Goal: Task Accomplishment & Management: Use online tool/utility

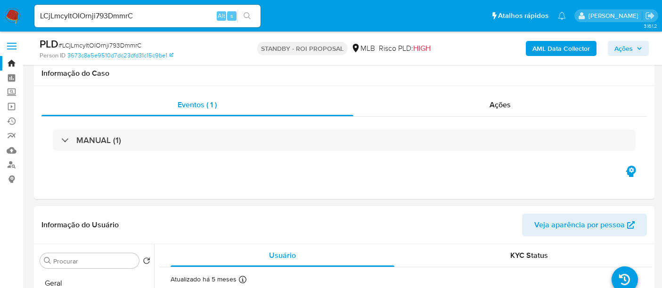
select select "10"
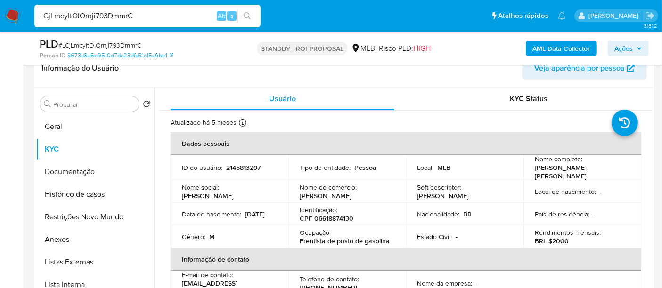
drag, startPoint x: 0, startPoint y: 0, endPoint x: 0, endPoint y: 16, distance: 16.5
click at [0, 16] on nav "Pausado Ver notificaciones LCjLmcyItOIOrnji793DmmrC Alt s Atalhos rápidos Presi…" at bounding box center [331, 16] width 662 height 32
paste input "u26BhqzsuE3axSPS0wBxfRvU"
type input "u26BhqzsuE3axSPS0wBxfRvU"
click at [245, 15] on icon "search-icon" at bounding box center [247, 16] width 8 height 8
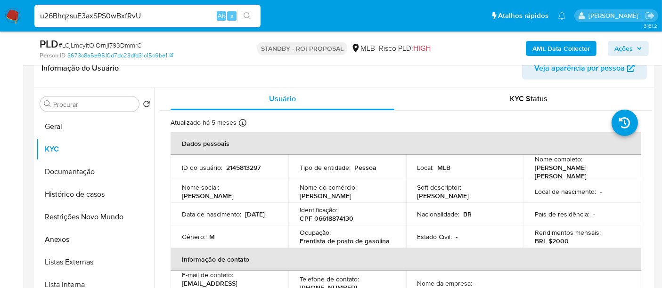
drag, startPoint x: 153, startPoint y: 17, endPoint x: 0, endPoint y: 31, distance: 153.2
click at [0, 31] on nav "Pausado Ver notificaciones u26BhqzsuE3axSPS0wBxfRvU Alt s Atalhos rápidos Presi…" at bounding box center [331, 16] width 662 height 32
click at [248, 16] on icon "search-icon" at bounding box center [247, 16] width 8 height 8
click at [17, 15] on img at bounding box center [13, 16] width 16 height 16
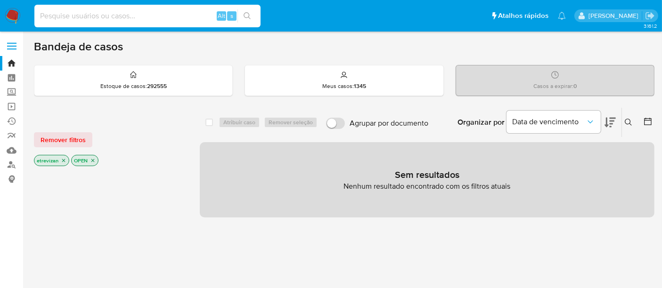
click at [148, 16] on input at bounding box center [147, 16] width 226 height 12
paste input "u26BhqzsuE3axSPS0wBxfRvU"
type input "u26BhqzsuE3axSPS0wBxfRvU"
click at [250, 15] on icon "search-icon" at bounding box center [247, 16] width 8 height 8
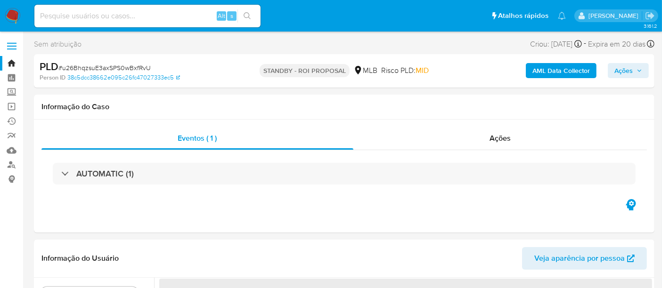
select select "10"
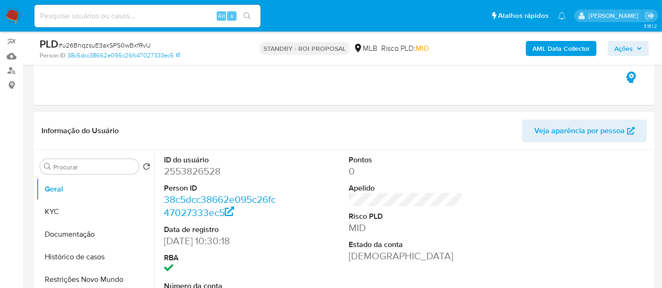
scroll to position [105, 0]
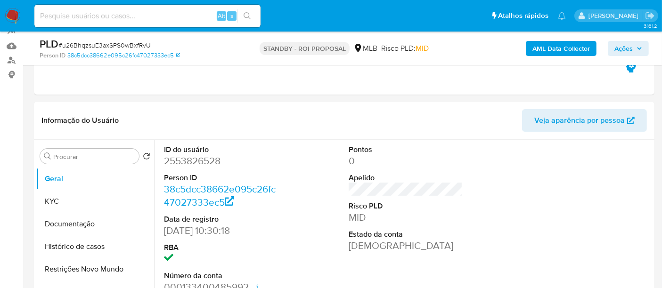
click at [146, 18] on input at bounding box center [147, 16] width 226 height 12
paste input "G9DyMlqSiuxWRsJcMxAvdEkN"
type input "G9DyMlqSiuxWRsJcMxAvdEkN"
click at [244, 16] on icon "search-icon" at bounding box center [246, 15] width 7 height 7
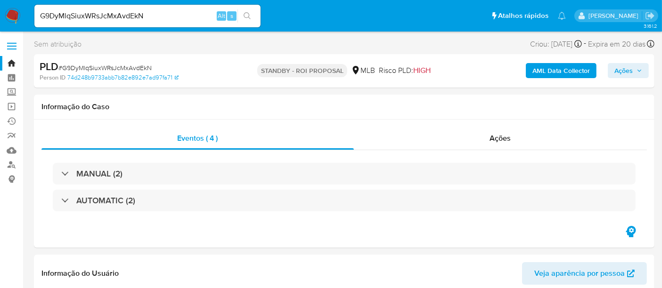
select select "10"
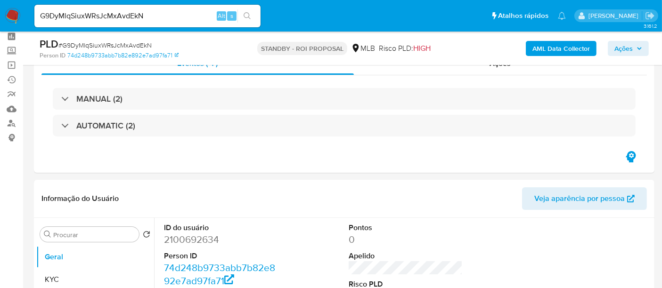
scroll to position [157, 0]
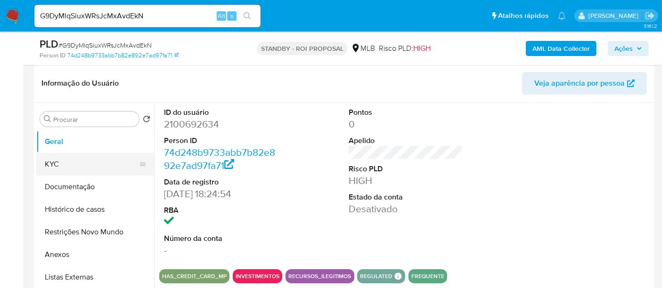
click at [59, 164] on button "KYC" at bounding box center [91, 164] width 110 height 23
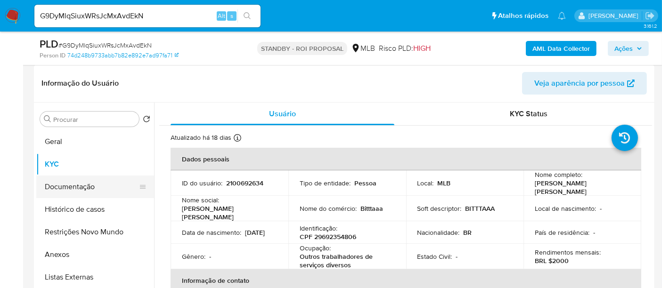
drag, startPoint x: 75, startPoint y: 182, endPoint x: 109, endPoint y: 189, distance: 34.6
click at [76, 183] on button "Documentação" at bounding box center [91, 187] width 110 height 23
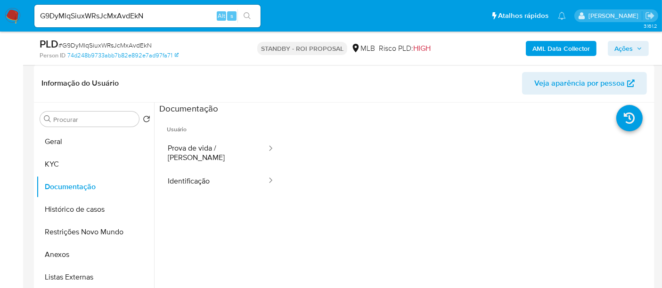
drag, startPoint x: 219, startPoint y: 146, endPoint x: 274, endPoint y: 161, distance: 57.4
click at [223, 148] on button "Prova de vida / Selfie" at bounding box center [213, 153] width 108 height 32
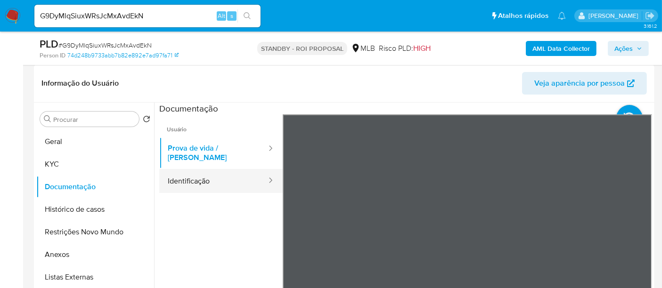
drag, startPoint x: 200, startPoint y: 177, endPoint x: 220, endPoint y: 175, distance: 20.3
click at [200, 176] on button "Identificação" at bounding box center [213, 181] width 108 height 24
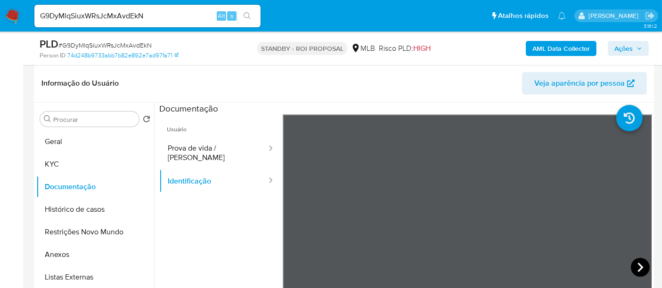
click at [633, 269] on icon at bounding box center [639, 267] width 19 height 19
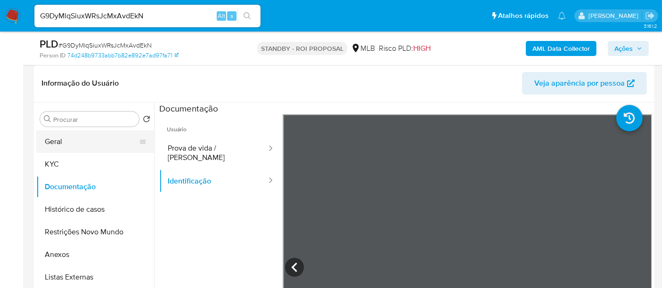
click at [55, 137] on button "Geral" at bounding box center [91, 141] width 110 height 23
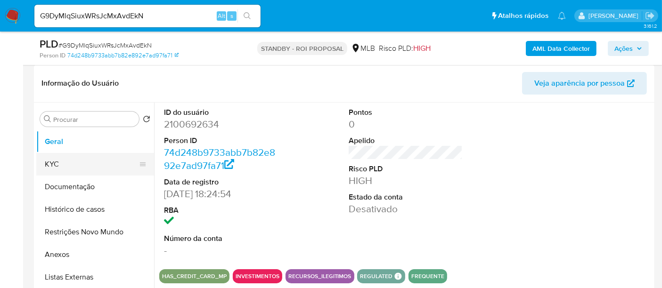
click at [68, 165] on button "KYC" at bounding box center [91, 164] width 110 height 23
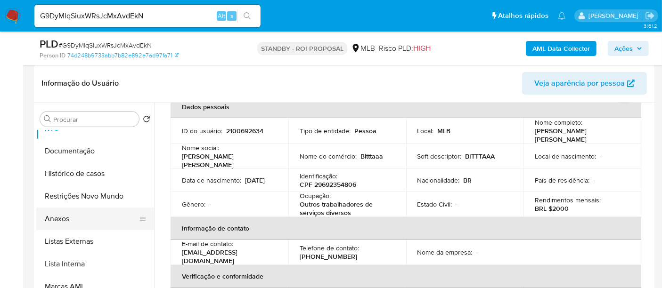
scroll to position [52, 0]
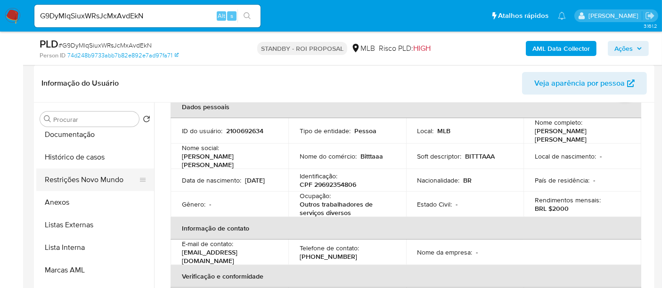
drag, startPoint x: 85, startPoint y: 177, endPoint x: 104, endPoint y: 176, distance: 18.8
click at [85, 176] on button "Restrições Novo Mundo" at bounding box center [91, 180] width 110 height 23
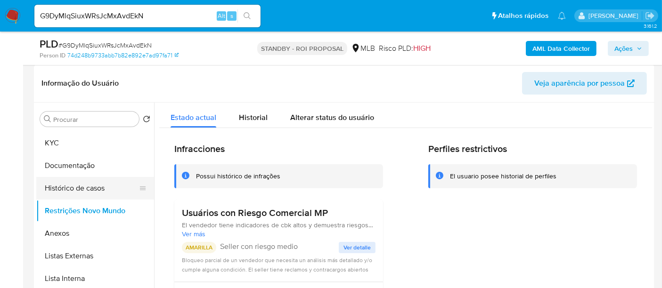
scroll to position [0, 0]
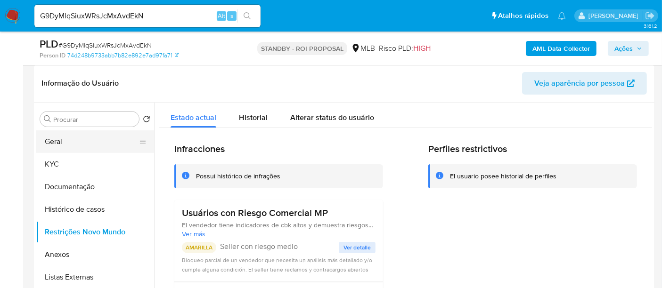
click at [73, 141] on button "Geral" at bounding box center [91, 141] width 110 height 23
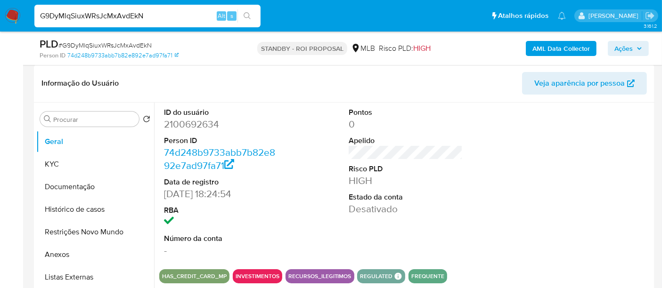
drag, startPoint x: 130, startPoint y: 21, endPoint x: 0, endPoint y: 14, distance: 130.1
click at [0, 14] on nav "Pausado Ver notificaciones G9DyMlqSiuxWRsJcMxAvdEkN Alt s Atalhos rápidos Presi…" at bounding box center [331, 16] width 662 height 32
paste input "WzpI7ou8BHWdGU9hNmI5tMxE"
type input "WzpI7ou8BHWdGU9hNmI5tMxE"
click at [248, 16] on icon "search-icon" at bounding box center [247, 16] width 8 height 8
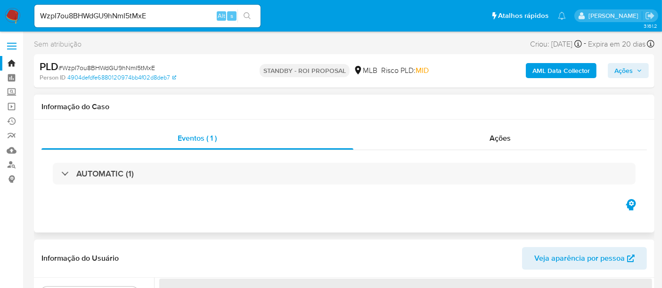
select select "10"
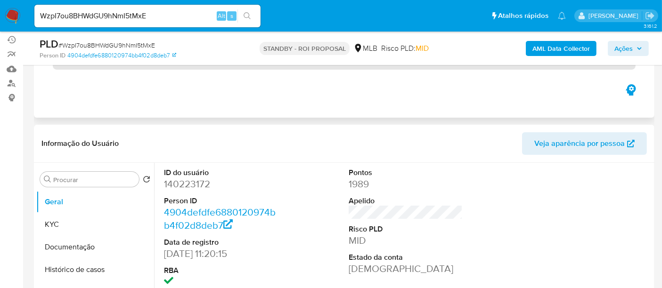
scroll to position [105, 0]
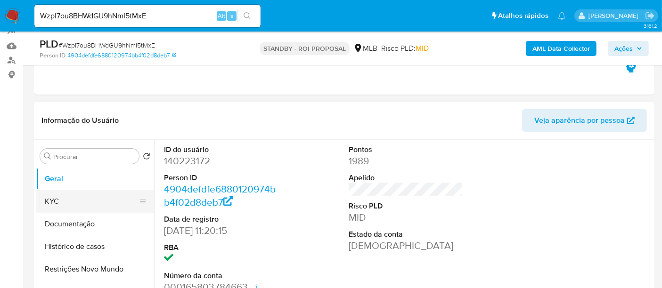
click at [64, 201] on button "KYC" at bounding box center [91, 201] width 110 height 23
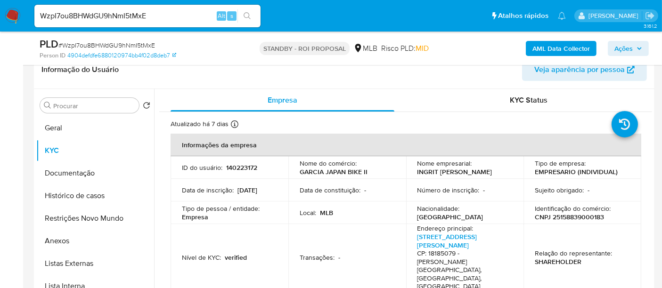
scroll to position [162, 0]
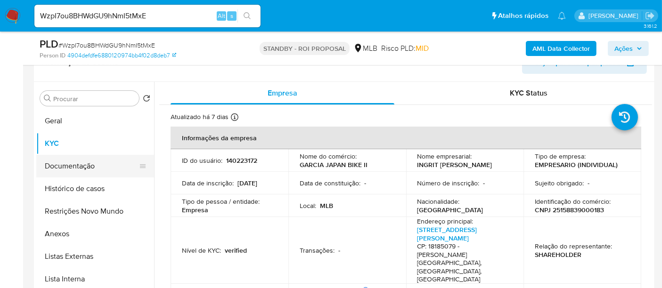
click at [70, 165] on button "Documentação" at bounding box center [91, 166] width 110 height 23
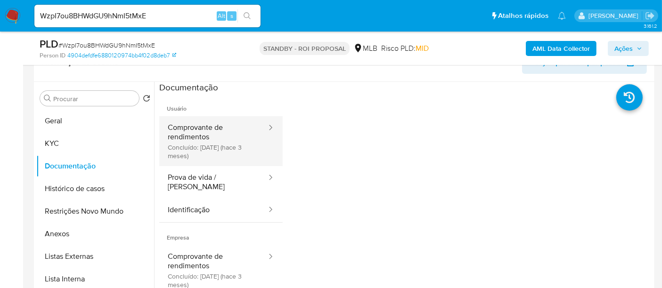
click at [221, 134] on button "Comprovante de rendimentos Concluído: 23/06/2025 (hace 3 meses)" at bounding box center [213, 141] width 108 height 50
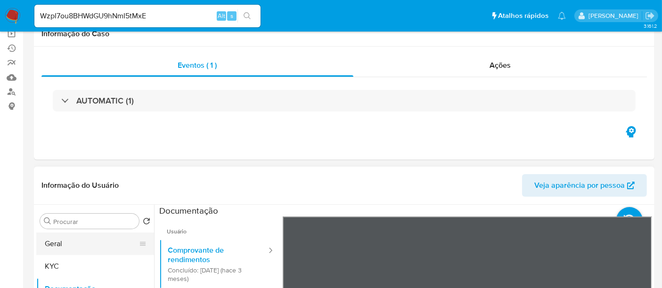
scroll to position [105, 0]
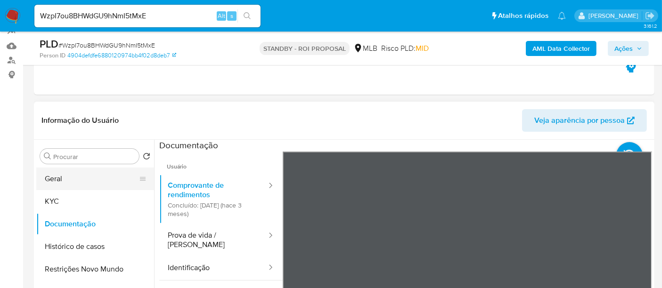
click at [61, 176] on button "Geral" at bounding box center [91, 179] width 110 height 23
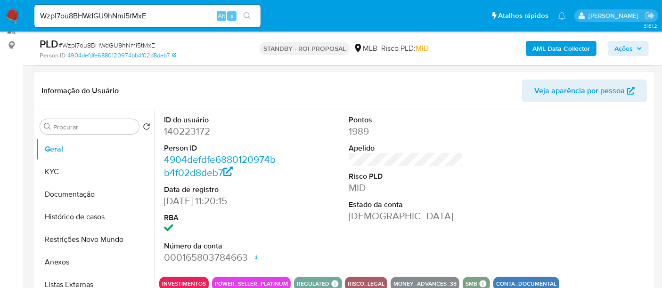
scroll to position [209, 0]
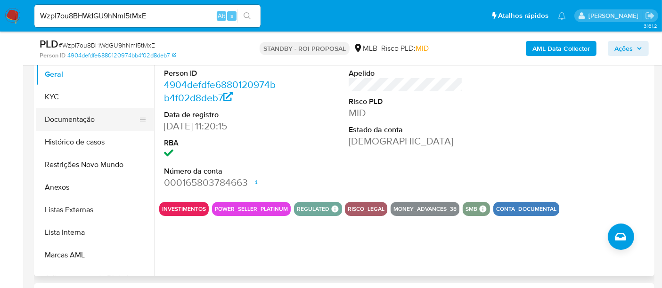
drag, startPoint x: 65, startPoint y: 120, endPoint x: 86, endPoint y: 121, distance: 21.3
click at [65, 120] on button "Documentação" at bounding box center [91, 119] width 110 height 23
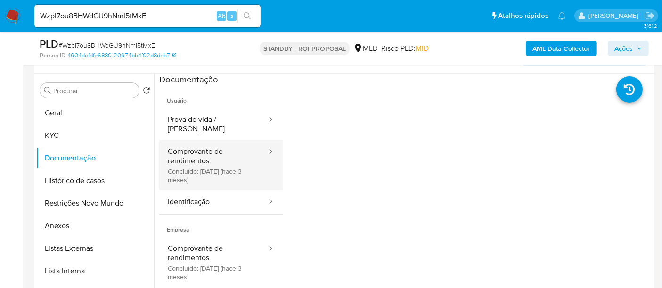
scroll to position [105, 0]
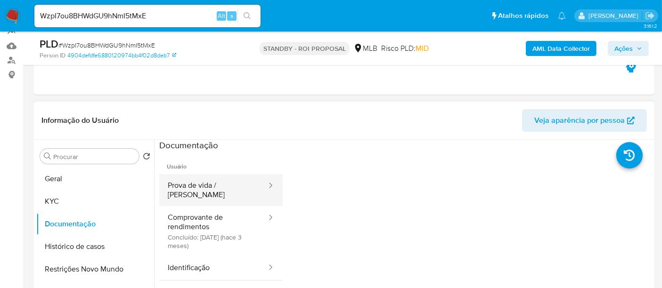
drag, startPoint x: 213, startPoint y: 184, endPoint x: 241, endPoint y: 184, distance: 27.3
click at [215, 184] on button "Prova de vida / Selfie" at bounding box center [213, 190] width 108 height 32
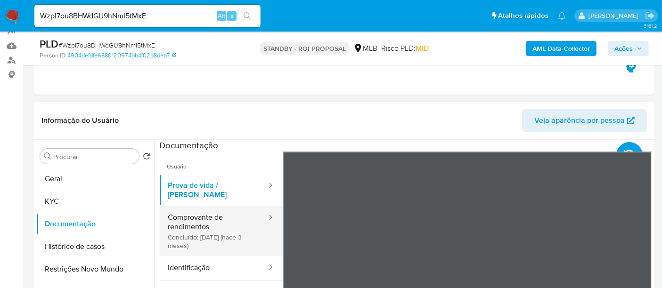
click at [195, 209] on button "Comprovante de rendimentos Concluído: 23/06/2025 (hace 3 meses)" at bounding box center [213, 231] width 108 height 50
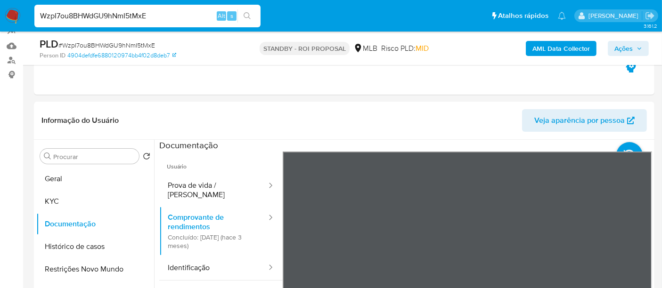
drag, startPoint x: 167, startPoint y: 15, endPoint x: 0, endPoint y: 16, distance: 166.7
click at [0, 16] on nav "Pausado Ver notificaciones WzpI7ou8BHWdGU9hNmI5tMxE Alt s Atalhos rápidos Presi…" at bounding box center [331, 16] width 662 height 32
paste input "TMqXPK51OqQB3gs9tJOYSvz0"
type input "TMqXPK51OqQB3gs9tJOYSvz0"
click at [250, 12] on icon "search-icon" at bounding box center [247, 16] width 8 height 8
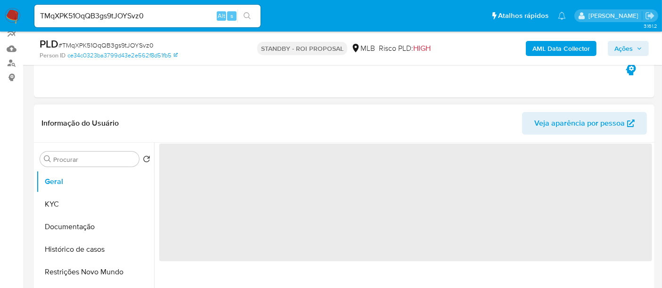
scroll to position [105, 0]
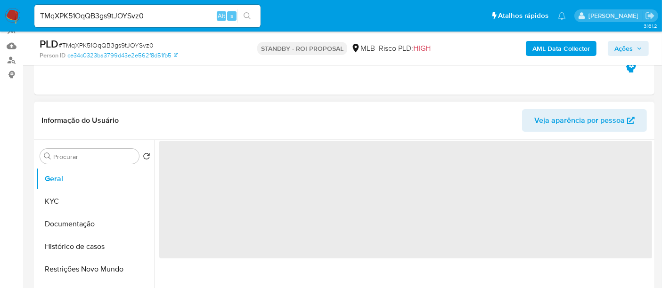
select select "10"
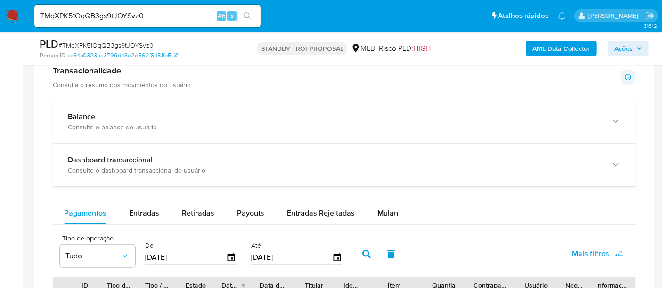
scroll to position [632, 0]
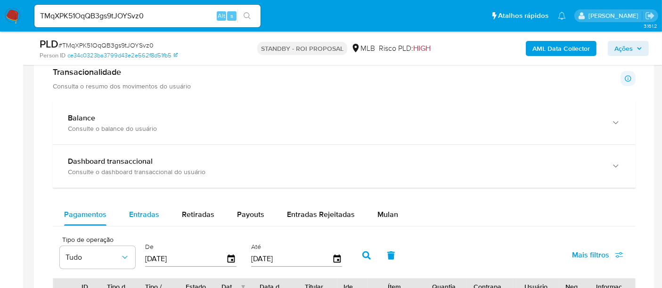
drag, startPoint x: 151, startPoint y: 216, endPoint x: 180, endPoint y: 226, distance: 31.4
click at [152, 217] on span "Entradas" at bounding box center [144, 214] width 30 height 11
select select "10"
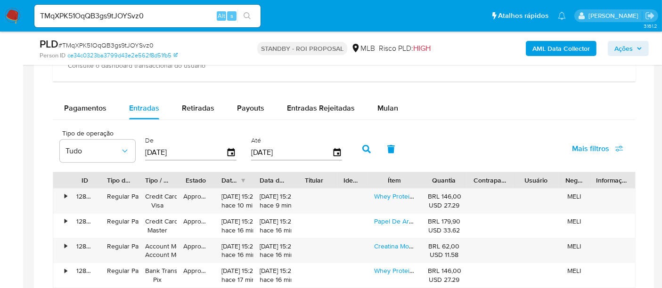
scroll to position [751, 0]
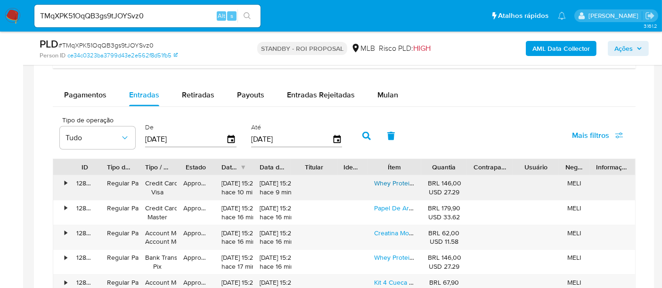
click at [395, 181] on link "Whey Protein Fresh Whey Dux Nutrition - Pote 450g Sabor Chocolate E Avelã" at bounding box center [487, 182] width 226 height 9
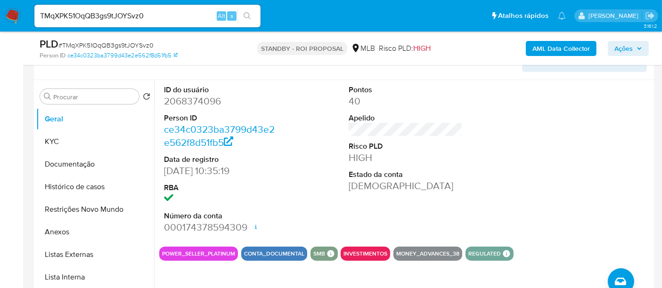
scroll to position [189, 0]
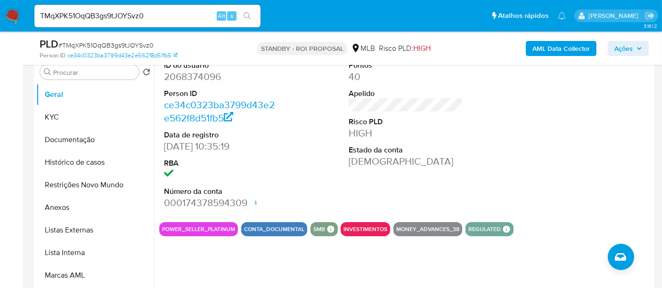
drag, startPoint x: 74, startPoint y: 139, endPoint x: 178, endPoint y: 141, distance: 103.6
click at [75, 139] on button "Documentação" at bounding box center [95, 140] width 118 height 23
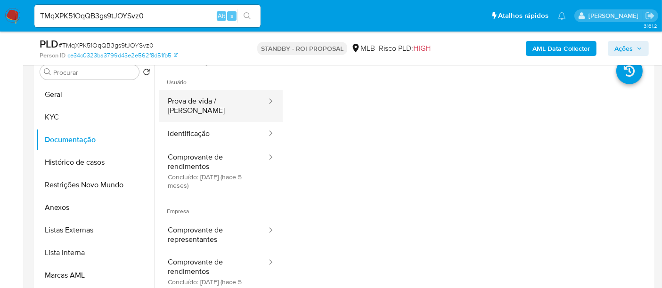
click at [223, 102] on button "Prova de vida / Selfie" at bounding box center [213, 106] width 108 height 32
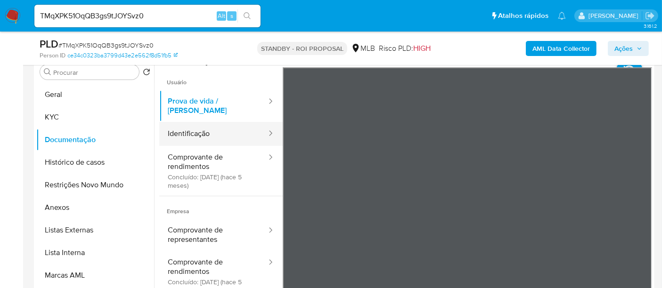
click at [200, 127] on button "Identificação" at bounding box center [213, 134] width 108 height 24
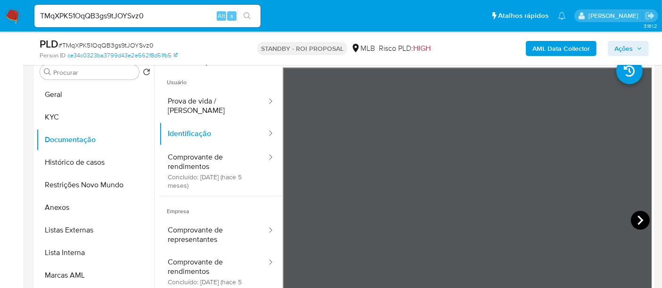
click at [638, 218] on icon at bounding box center [639, 220] width 19 height 19
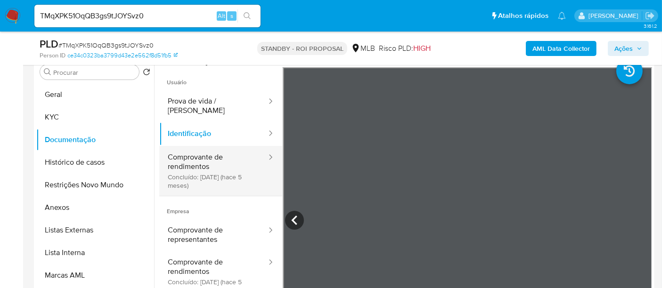
click at [196, 147] on button "Comprovante de rendimentos Concluído: 12/05/2025 (hace 5 meses)" at bounding box center [213, 171] width 108 height 50
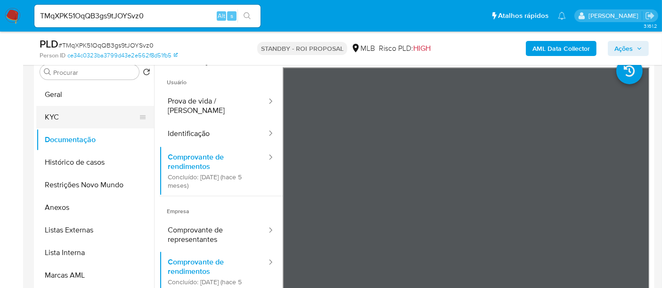
click at [62, 120] on button "KYC" at bounding box center [91, 117] width 110 height 23
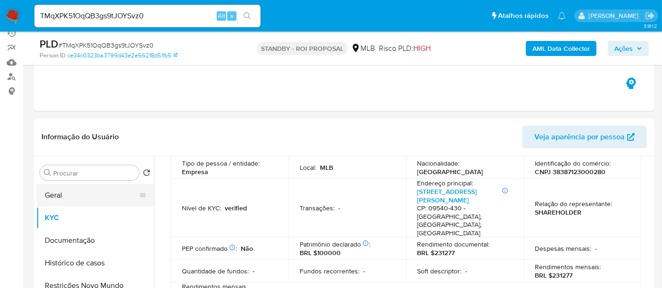
scroll to position [105, 0]
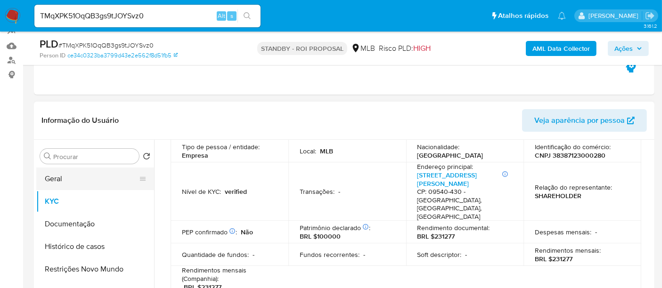
click at [66, 178] on button "Geral" at bounding box center [91, 179] width 110 height 23
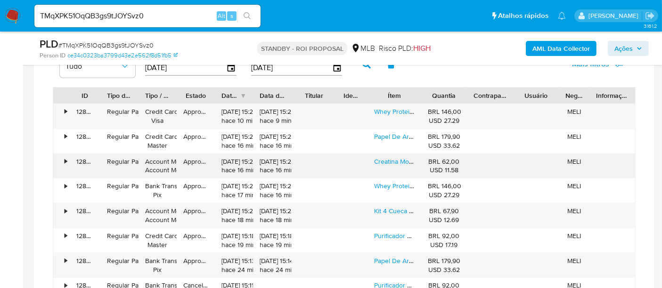
scroll to position [837, 0]
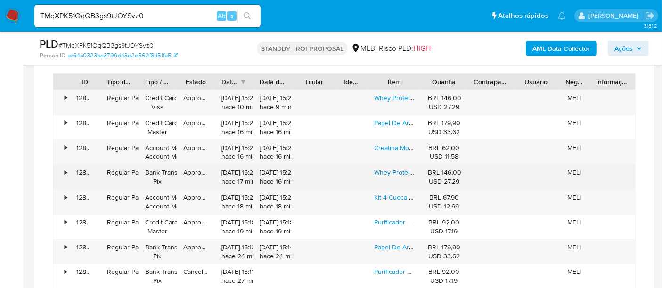
click at [391, 170] on link "Whey Protein Fresh Whey Dux Nutrition - Pote 450g Sabor Chocolate E Avelã" at bounding box center [487, 172] width 226 height 9
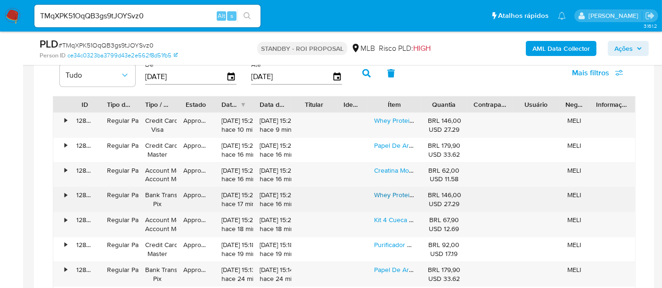
scroll to position [889, 0]
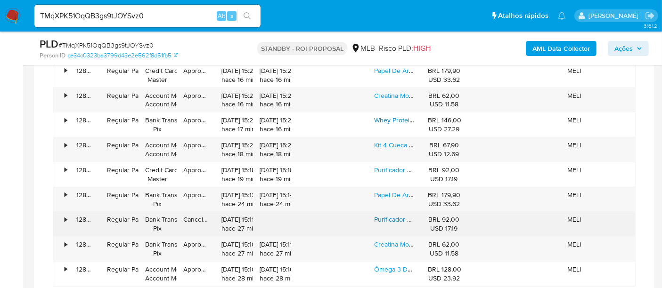
click at [402, 217] on link "Purificador Fit 200 Planeta Água Rosca 1/2 Ponto De Uso Pia De Cozinha Bebedour…" at bounding box center [499, 219] width 251 height 9
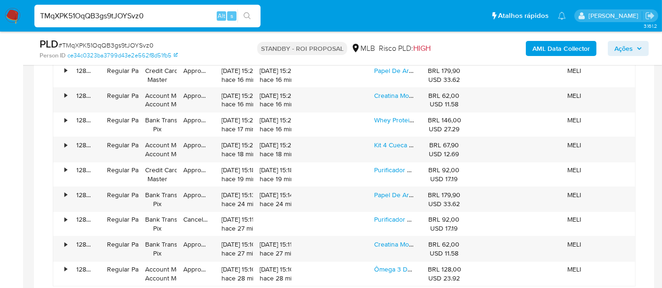
drag, startPoint x: 171, startPoint y: 15, endPoint x: 0, endPoint y: 2, distance: 171.8
click at [0, 2] on nav "Pausado Ver notificaciones TMqXPK51OqQB3gs9tJOYSvz0 Alt s Atalhos rápidos Presi…" at bounding box center [331, 16] width 662 height 32
paste input "TMqXPK51OqQB3gs9tJOYSvz0"
type input "TMqXPK51OqQB3gs9tJOYSvz0"
click at [245, 14] on icon "search-icon" at bounding box center [247, 16] width 8 height 8
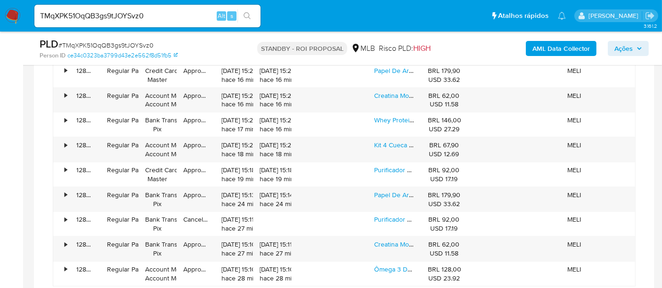
click at [12, 11] on img at bounding box center [13, 16] width 16 height 16
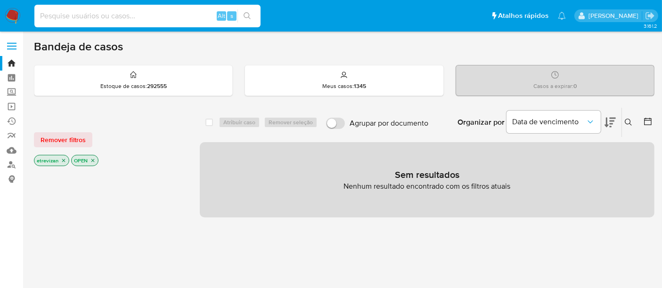
click at [67, 15] on input at bounding box center [147, 16] width 226 height 12
paste input "CYiFMq74F07FRkMGVQ6RchzK"
type input "CYiFMq74F07FRkMGVQ6RchzK"
click at [250, 12] on icon "search-icon" at bounding box center [247, 16] width 8 height 8
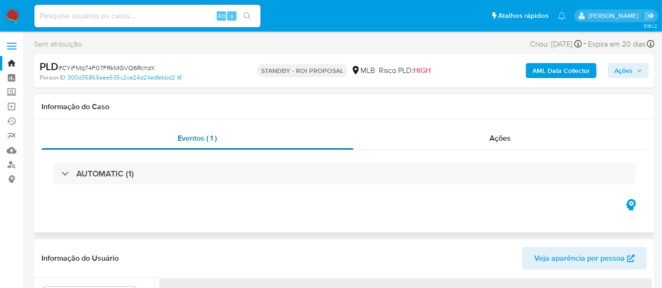
select select "10"
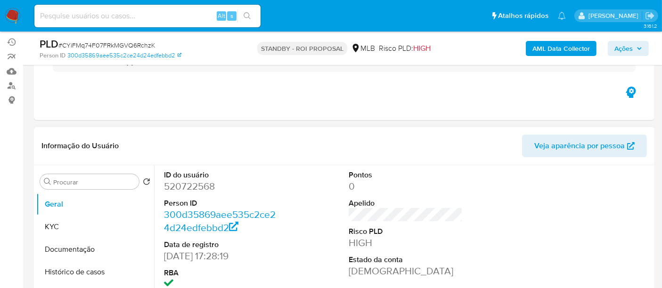
scroll to position [105, 0]
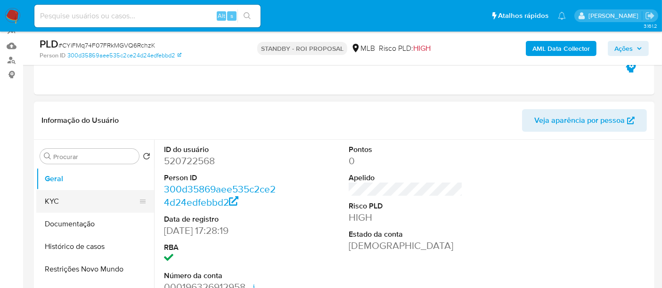
click at [65, 198] on button "KYC" at bounding box center [91, 201] width 110 height 23
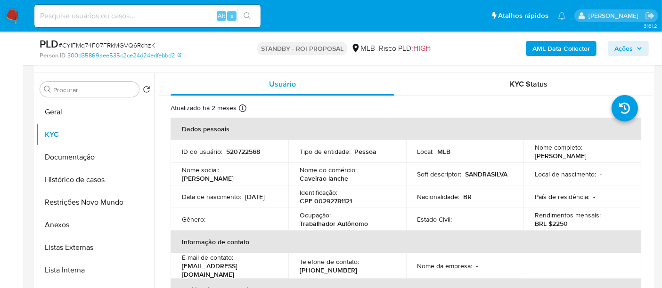
scroll to position [173, 0]
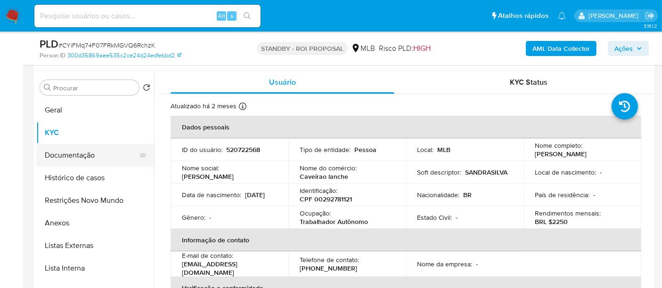
drag, startPoint x: 65, startPoint y: 158, endPoint x: 120, endPoint y: 158, distance: 55.1
click at [65, 158] on button "Documentação" at bounding box center [91, 155] width 110 height 23
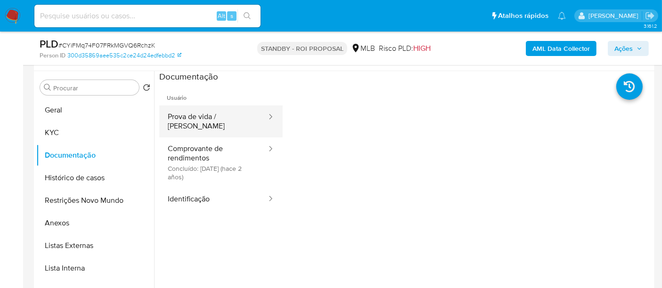
click at [224, 114] on button "Prova de vida / [PERSON_NAME]" at bounding box center [213, 121] width 108 height 32
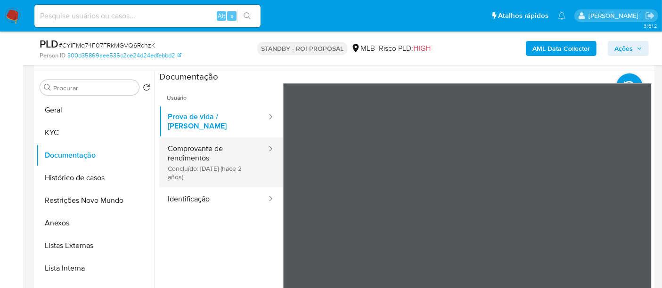
click at [192, 145] on button "Comprovante de rendimentos Concluído: 27/10/2023 (hace 2 años)" at bounding box center [213, 162] width 108 height 50
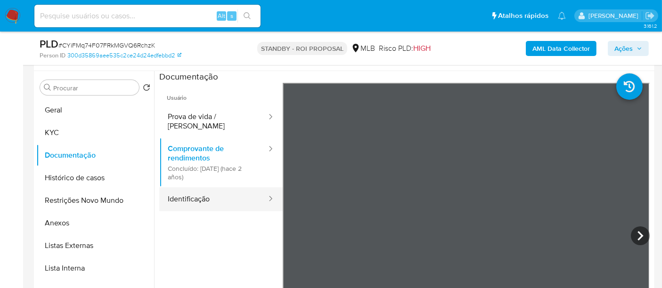
click at [202, 187] on button "Identificação" at bounding box center [213, 199] width 108 height 24
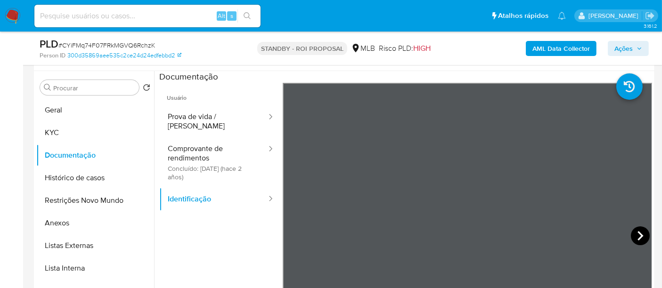
click at [639, 233] on icon at bounding box center [639, 235] width 19 height 19
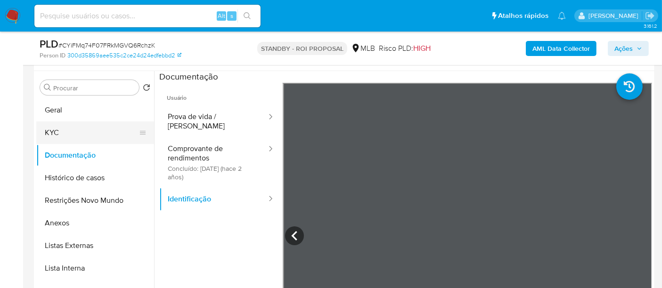
drag, startPoint x: 65, startPoint y: 131, endPoint x: 91, endPoint y: 134, distance: 26.9
click at [64, 131] on button "KYC" at bounding box center [91, 132] width 110 height 23
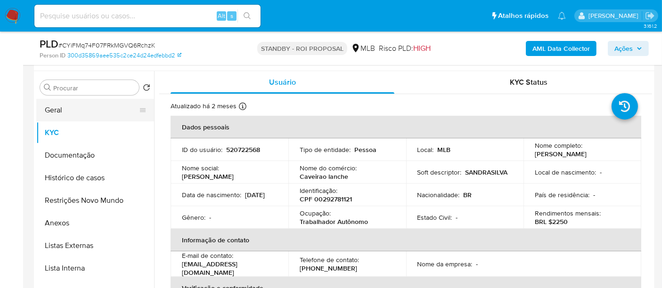
click at [65, 108] on button "Geral" at bounding box center [91, 110] width 110 height 23
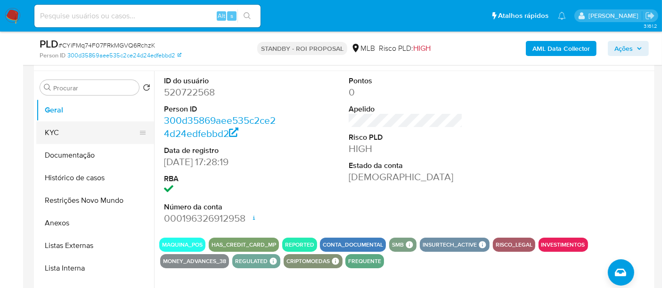
click at [73, 137] on button "KYC" at bounding box center [91, 132] width 110 height 23
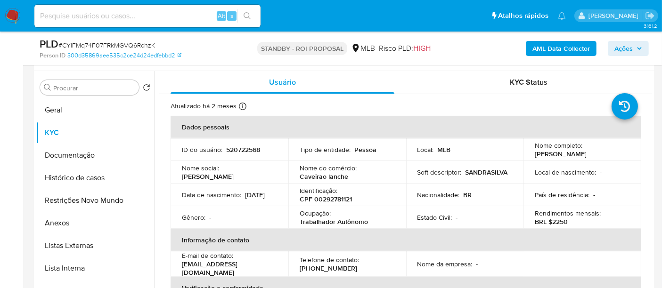
click at [134, 21] on input at bounding box center [147, 16] width 226 height 12
paste input "Rp0ASwtvDQnt2YZpMAcFnqaB"
type input "Rp0ASwtvDQnt2YZpMAcFnqaB"
click at [241, 13] on button "search-icon" at bounding box center [246, 15] width 19 height 13
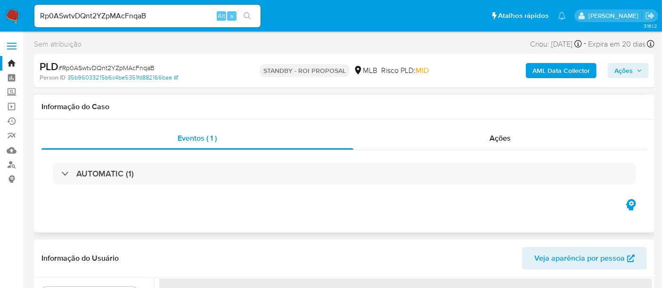
select select "10"
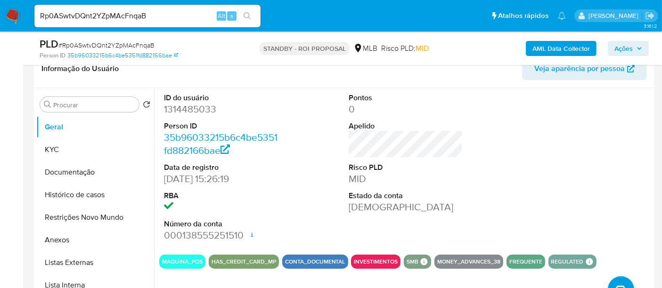
scroll to position [157, 0]
click at [47, 145] on button "KYC" at bounding box center [91, 149] width 110 height 23
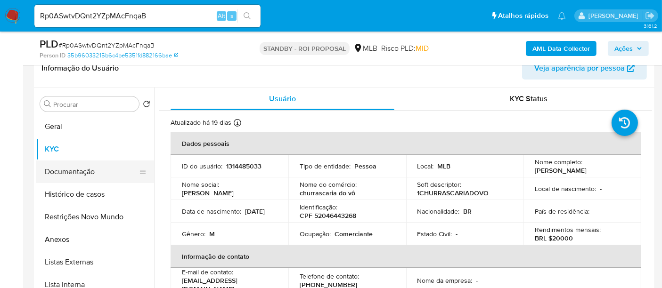
click at [64, 174] on button "Documentação" at bounding box center [91, 172] width 110 height 23
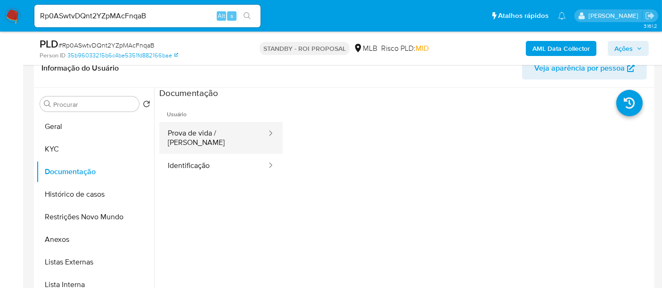
drag, startPoint x: 207, startPoint y: 136, endPoint x: 231, endPoint y: 137, distance: 23.6
click at [208, 135] on button "Prova de vida / Selfie" at bounding box center [213, 138] width 108 height 32
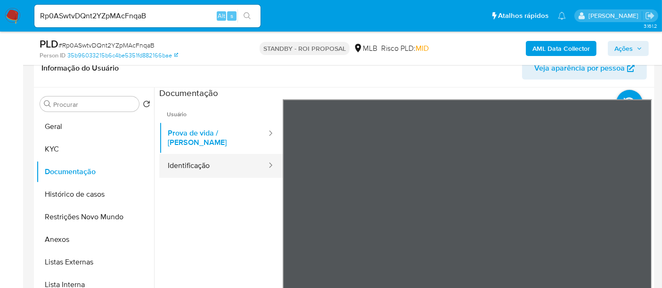
click at [208, 158] on button "Identificação" at bounding box center [213, 166] width 108 height 24
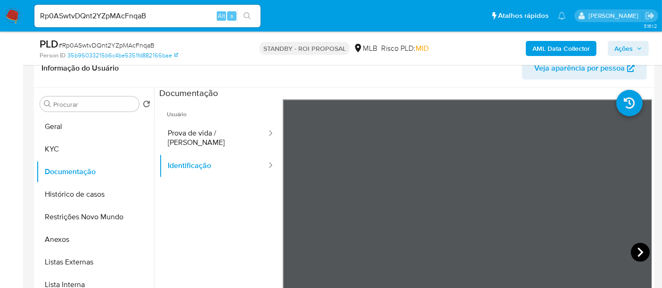
click at [635, 250] on icon at bounding box center [639, 252] width 19 height 19
click at [70, 145] on button "KYC" at bounding box center [91, 149] width 110 height 23
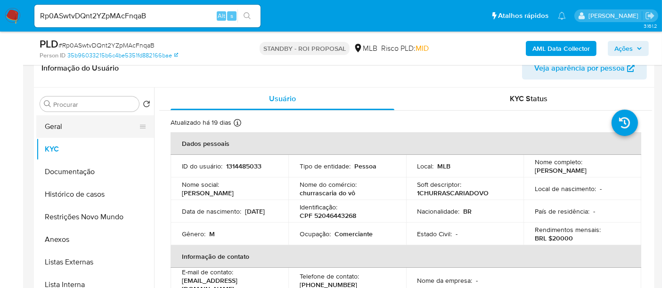
click at [61, 127] on button "Geral" at bounding box center [91, 126] width 110 height 23
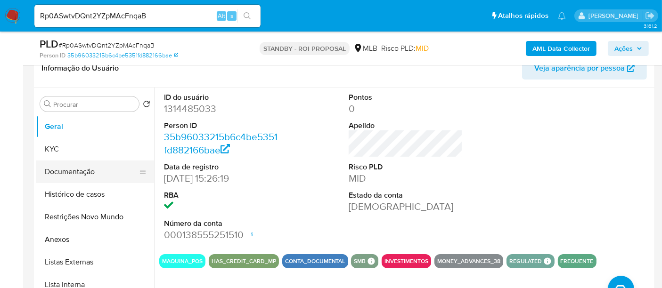
click at [76, 171] on button "Documentação" at bounding box center [91, 172] width 110 height 23
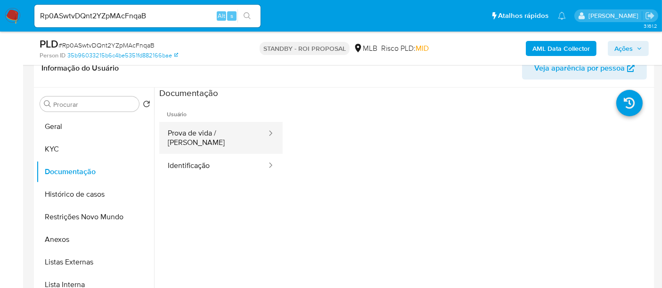
click at [201, 132] on button "Prova de vida / Selfie" at bounding box center [213, 138] width 108 height 32
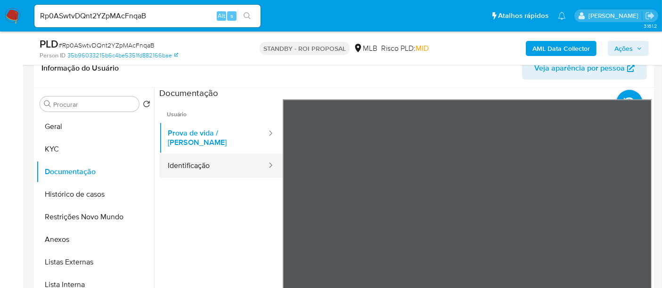
click at [199, 161] on button "Identificação" at bounding box center [213, 166] width 108 height 24
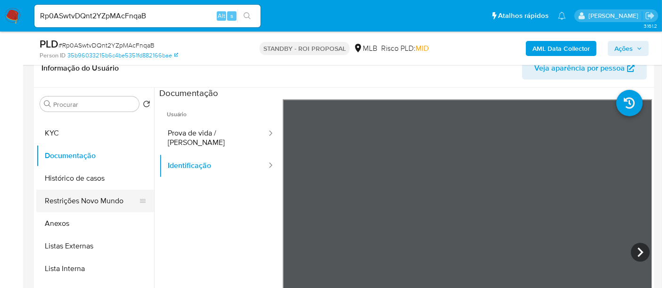
scroll to position [0, 0]
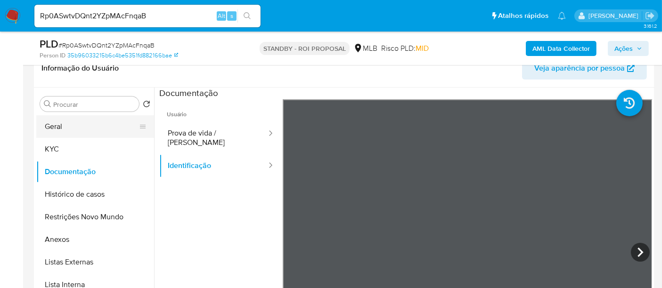
click at [59, 127] on button "Geral" at bounding box center [91, 126] width 110 height 23
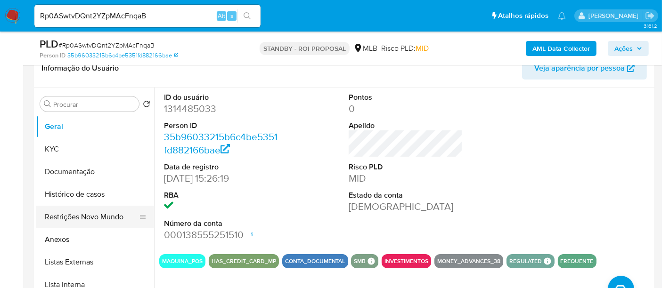
click at [93, 222] on button "Restrições Novo Mundo" at bounding box center [91, 217] width 110 height 23
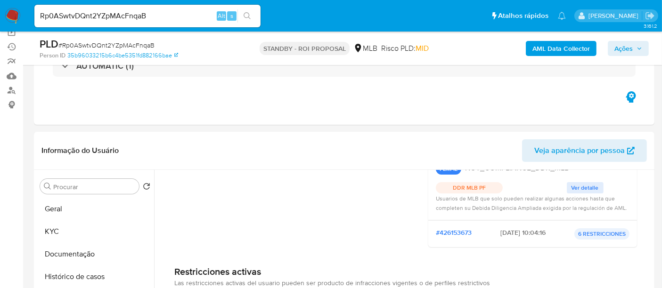
scroll to position [125, 0]
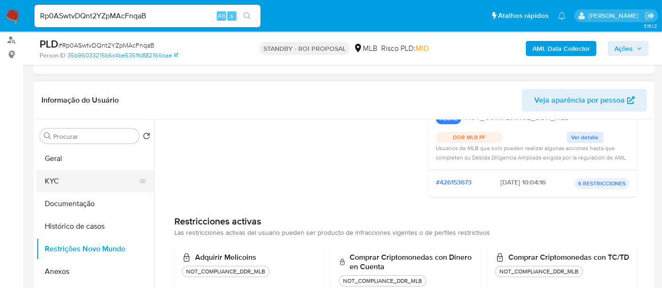
click at [58, 181] on button "KYC" at bounding box center [91, 181] width 110 height 23
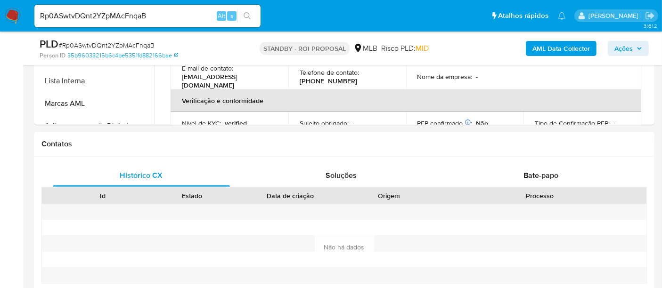
scroll to position [369, 0]
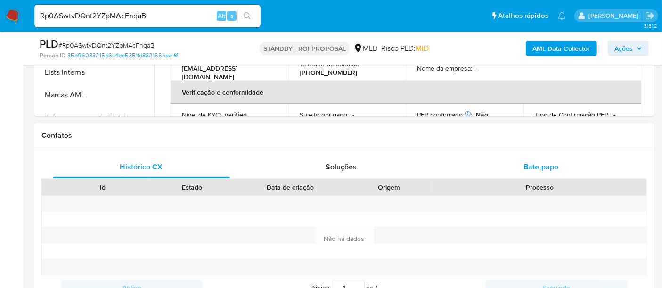
click at [550, 161] on span "Bate-papo" at bounding box center [540, 166] width 35 height 11
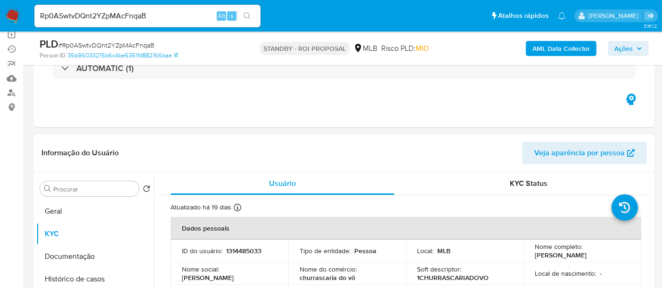
scroll to position [0, 0]
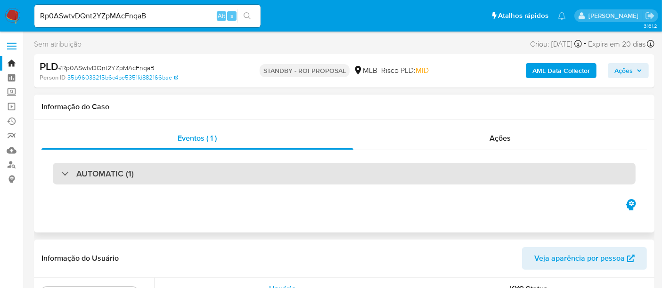
click at [134, 180] on div "AUTOMATIC (1)" at bounding box center [344, 174] width 582 height 22
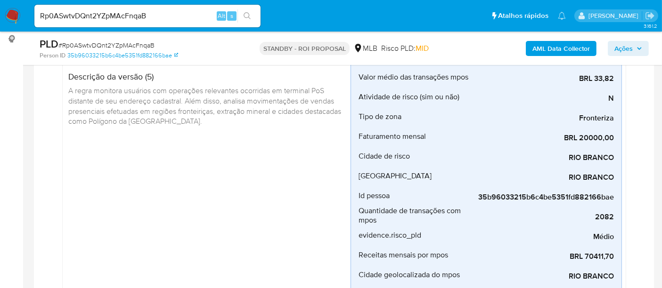
scroll to position [157, 0]
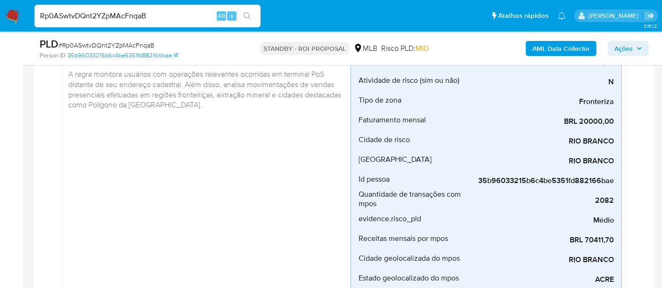
drag, startPoint x: 0, startPoint y: -9, endPoint x: 0, endPoint y: -39, distance: 29.7
paste input "aVYekqJAUqXPF6o2A105iAgU"
type input "aVYekqJAUqXPF6o2A105iAgU"
click at [249, 13] on icon "search-icon" at bounding box center [247, 16] width 8 height 8
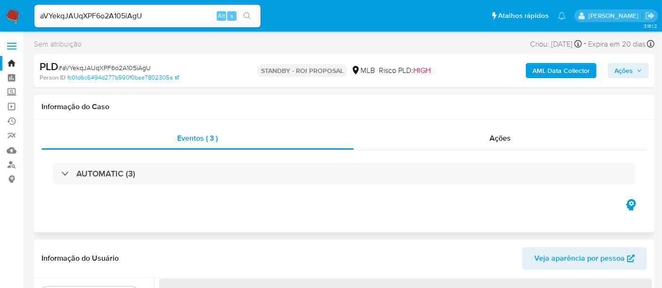
select select "10"
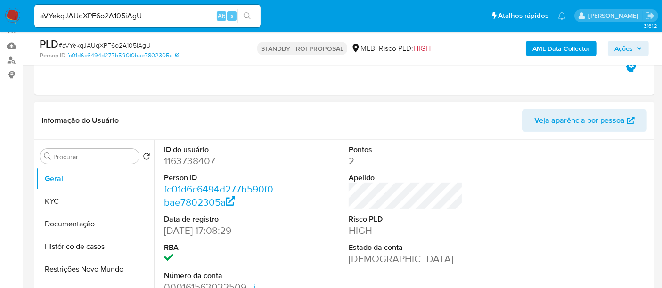
scroll to position [157, 0]
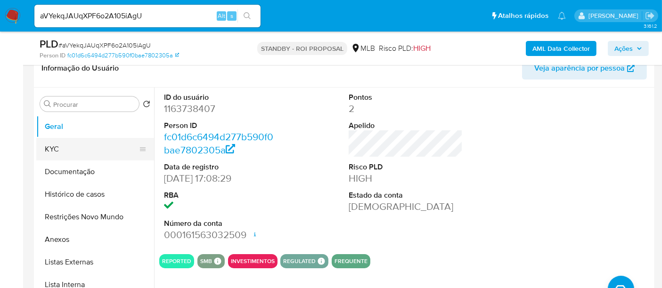
click at [73, 142] on button "KYC" at bounding box center [91, 149] width 110 height 23
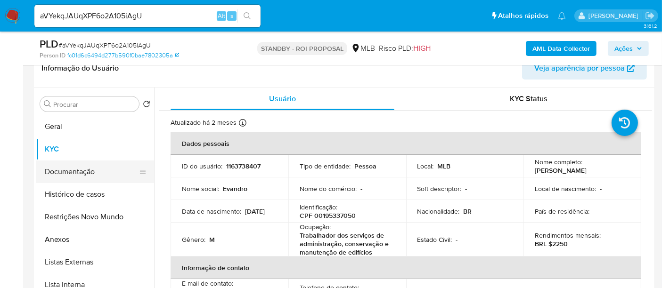
click at [72, 170] on button "Documentação" at bounding box center [91, 172] width 110 height 23
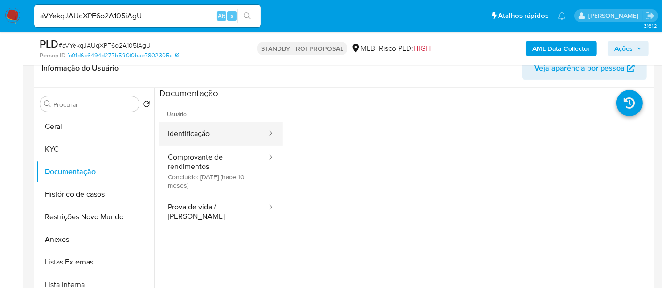
drag, startPoint x: 210, startPoint y: 129, endPoint x: 274, endPoint y: 143, distance: 65.5
click at [210, 129] on button "Identificação" at bounding box center [213, 134] width 108 height 24
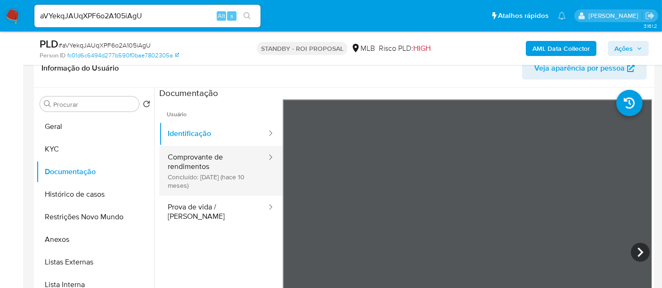
click at [203, 160] on button "Comprovante de rendimentos Concluído: 10/12/2024 (hace 10 meses)" at bounding box center [213, 171] width 108 height 50
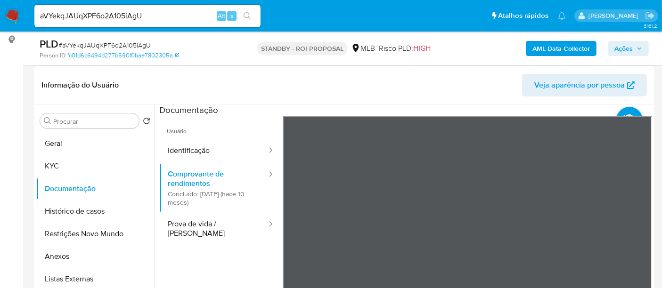
scroll to position [0, 0]
drag, startPoint x: 653, startPoint y: 152, endPoint x: 642, endPoint y: 130, distance: 24.2
click at [650, 121] on div "Procurar Retornar ao pedido padrão Geral KYC Documentação Histórico de casos Re…" at bounding box center [344, 225] width 620 height 241
drag, startPoint x: 0, startPoint y: 8, endPoint x: 0, endPoint y: -27, distance: 35.3
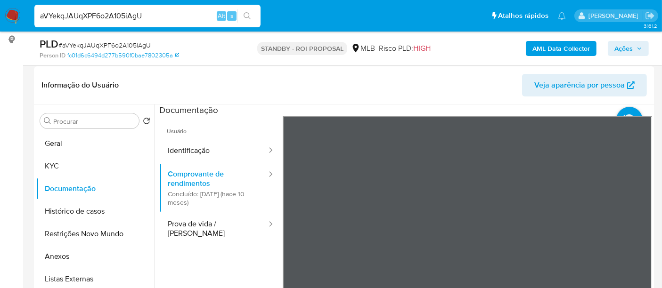
paste input "NsRDw9Og4GfW9vwPUgy1Qpbi"
type input "NsRDw9Og4GfW9vwPUgy1Qpbi"
click at [247, 17] on icon "search-icon" at bounding box center [246, 15] width 7 height 7
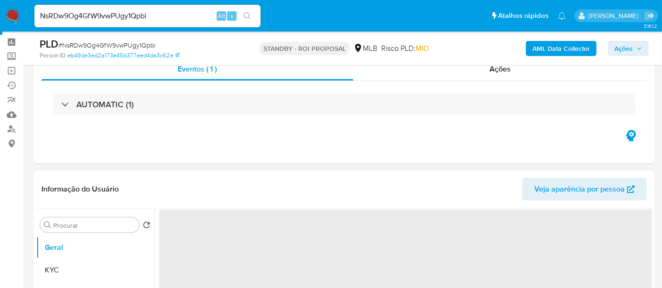
scroll to position [52, 0]
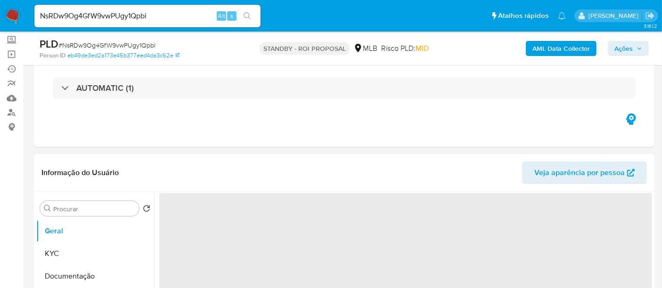
select select "10"
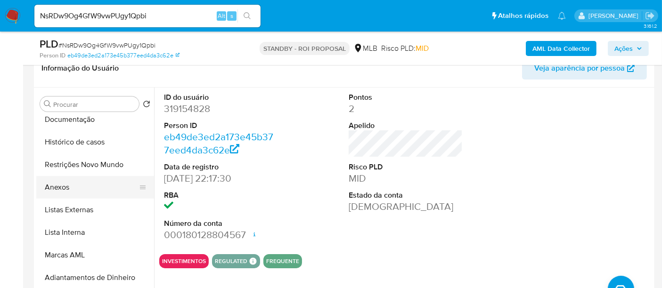
scroll to position [0, 0]
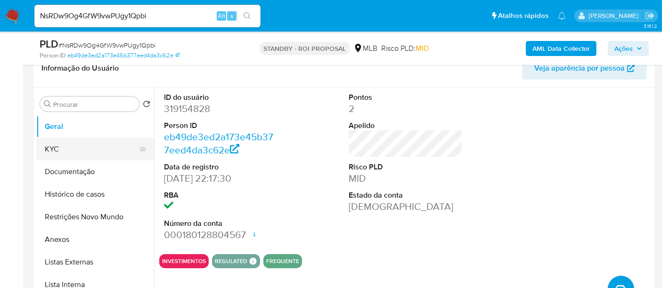
click at [54, 140] on button "KYC" at bounding box center [91, 149] width 110 height 23
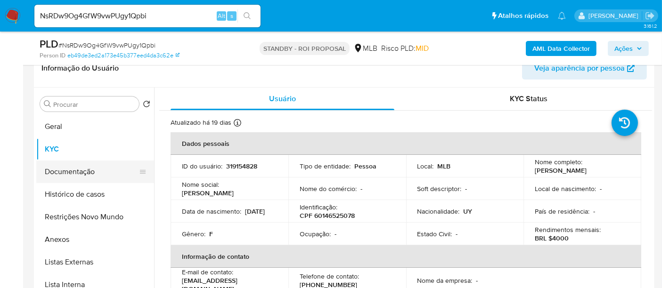
drag, startPoint x: 87, startPoint y: 171, endPoint x: 145, endPoint y: 175, distance: 58.5
click at [88, 171] on button "Documentação" at bounding box center [91, 172] width 110 height 23
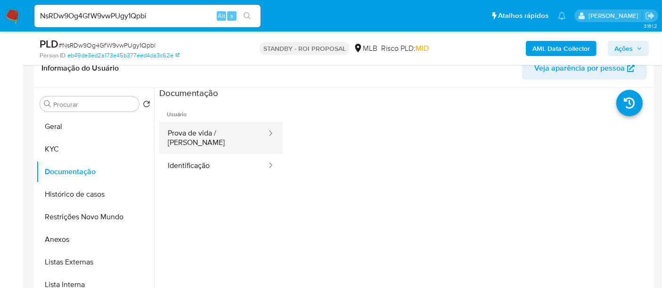
click at [226, 135] on button "Prova de vida / Selfie" at bounding box center [213, 138] width 108 height 32
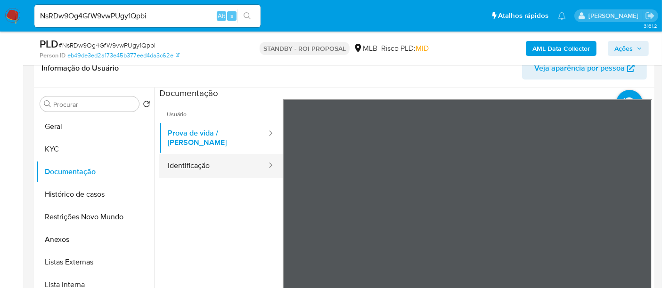
click at [192, 154] on button "Identificação" at bounding box center [213, 166] width 108 height 24
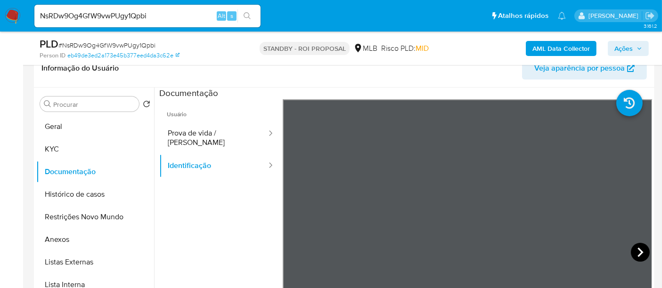
click at [638, 250] on icon at bounding box center [640, 252] width 6 height 9
drag, startPoint x: 56, startPoint y: 145, endPoint x: 154, endPoint y: 159, distance: 98.9
click at [57, 145] on button "KYC" at bounding box center [95, 149] width 118 height 23
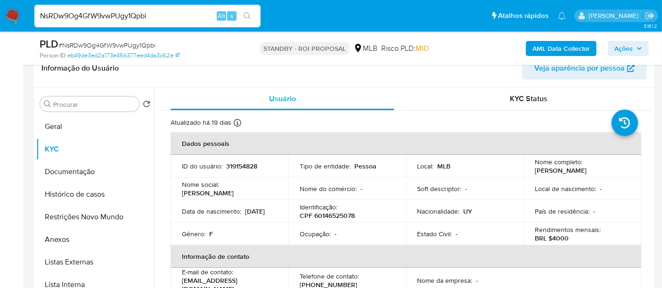
drag, startPoint x: 175, startPoint y: 18, endPoint x: 0, endPoint y: 5, distance: 175.2
click at [0, 5] on nav "Pausado Ver notificaciones NsRDw9Og4GfW9vwPUgy1Qpbi Alt s Atalhos rápidos Presi…" at bounding box center [331, 16] width 662 height 32
paste input "OnEvfFcUd2ffVWgIT1IwazS0"
type input "OnEvfFcUd2ffVWgIT1IwazS0"
click at [247, 16] on icon "search-icon" at bounding box center [247, 16] width 8 height 8
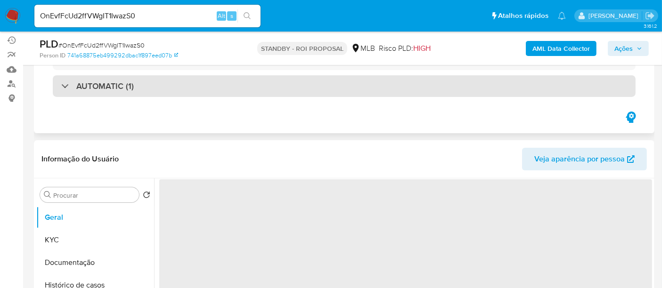
scroll to position [105, 0]
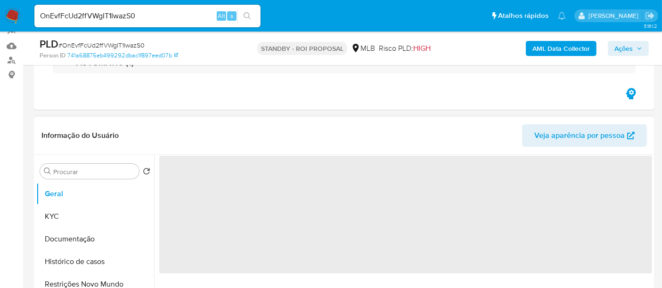
select select "10"
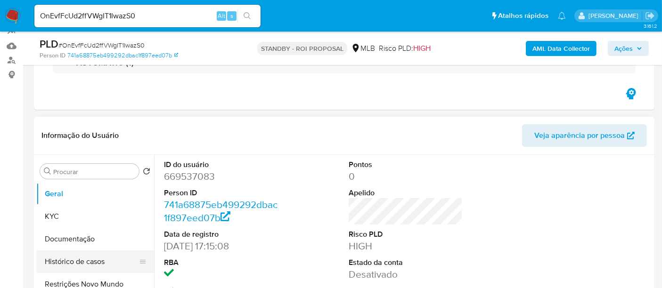
scroll to position [52, 0]
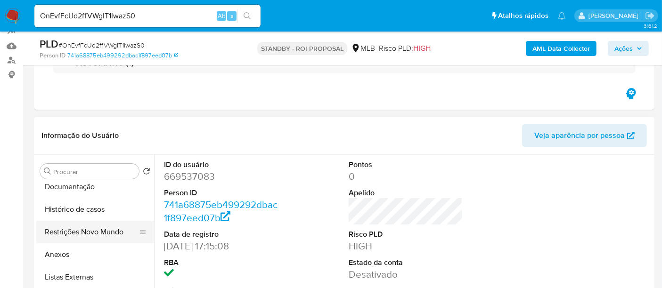
click at [88, 232] on button "Restrições Novo Mundo" at bounding box center [91, 232] width 110 height 23
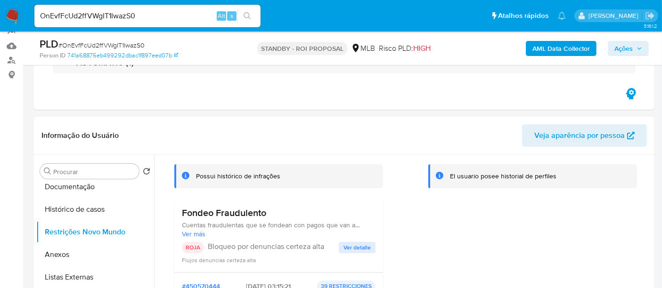
click at [364, 248] on span "Ver detalle" at bounding box center [356, 247] width 27 height 9
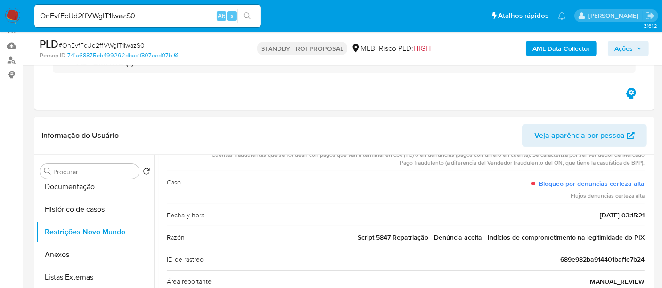
scroll to position [105, 0]
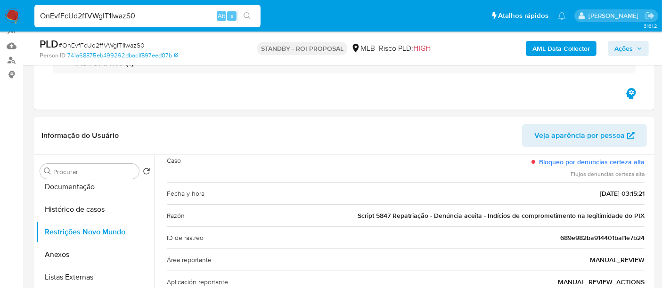
drag, startPoint x: 155, startPoint y: 18, endPoint x: 0, endPoint y: -5, distance: 156.6
paste input "tue8lqSE9whtpxQRsRZfih8j"
type input "tue8lqSE9whtpxQRsRZfih8j"
click at [245, 12] on icon "search-icon" at bounding box center [247, 16] width 8 height 8
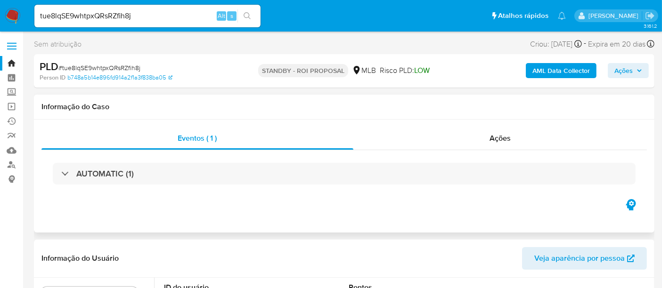
select select "10"
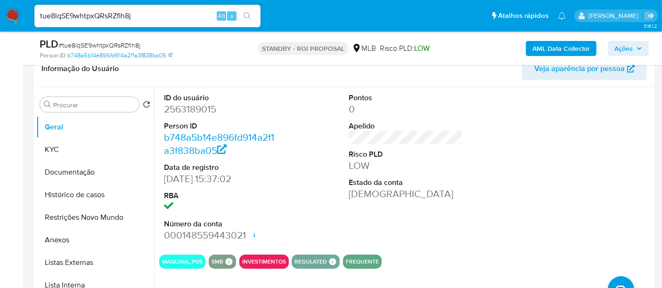
scroll to position [157, 0]
drag, startPoint x: 52, startPoint y: 144, endPoint x: 153, endPoint y: 169, distance: 104.3
click at [52, 144] on button "KYC" at bounding box center [95, 149] width 118 height 23
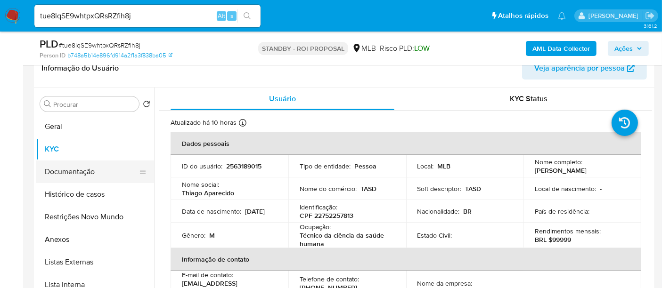
click at [66, 169] on button "Documentação" at bounding box center [91, 172] width 110 height 23
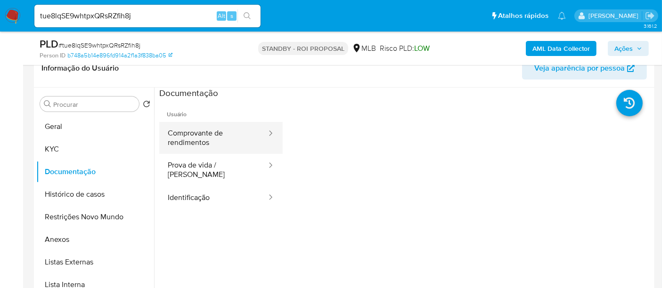
click at [210, 143] on button "Comprovante de rendimentos" at bounding box center [213, 138] width 108 height 32
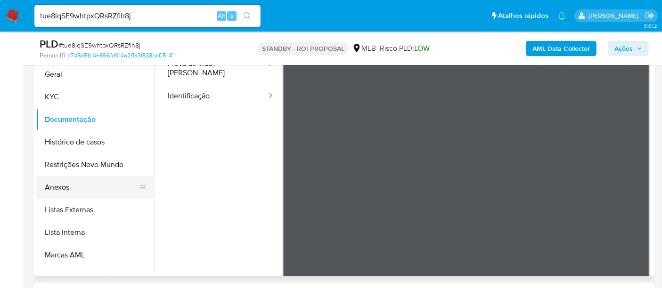
scroll to position [0, 0]
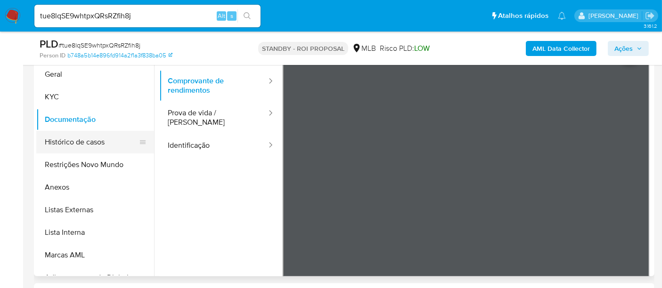
drag, startPoint x: 70, startPoint y: 141, endPoint x: 101, endPoint y: 140, distance: 31.5
click at [70, 140] on button "Histórico de casos" at bounding box center [91, 142] width 110 height 23
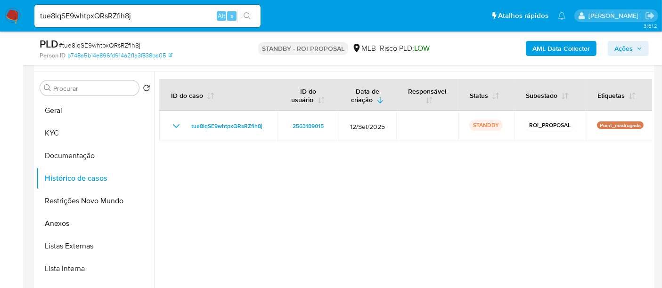
scroll to position [157, 0]
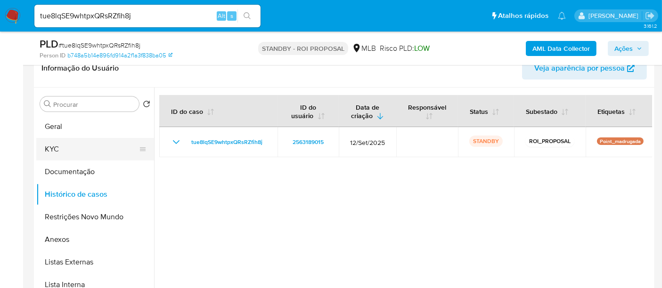
click at [55, 145] on button "KYC" at bounding box center [91, 149] width 110 height 23
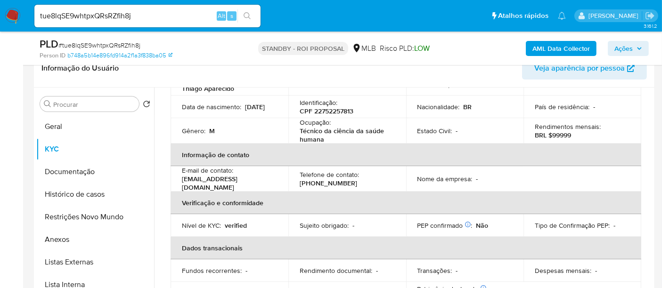
scroll to position [0, 0]
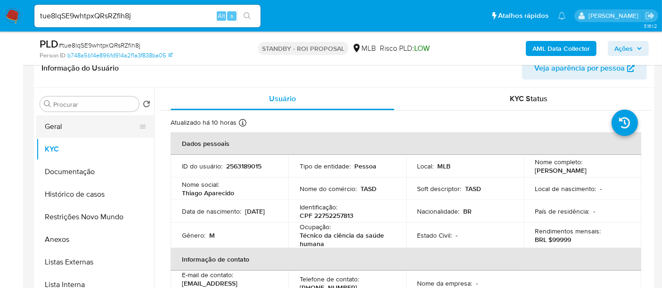
click at [55, 125] on button "Geral" at bounding box center [91, 126] width 110 height 23
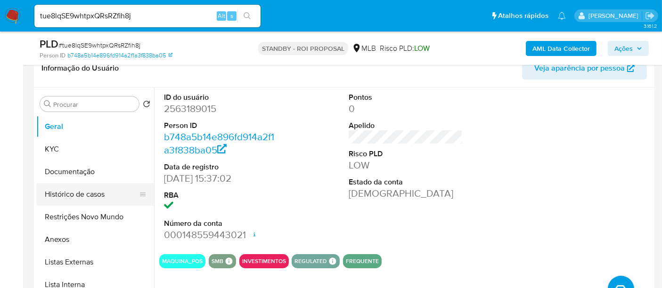
click at [86, 194] on button "Histórico de casos" at bounding box center [91, 194] width 110 height 23
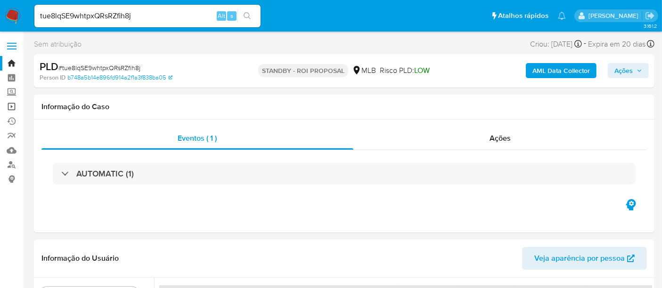
click at [11, 107] on link "Operações em massa" at bounding box center [56, 106] width 112 height 15
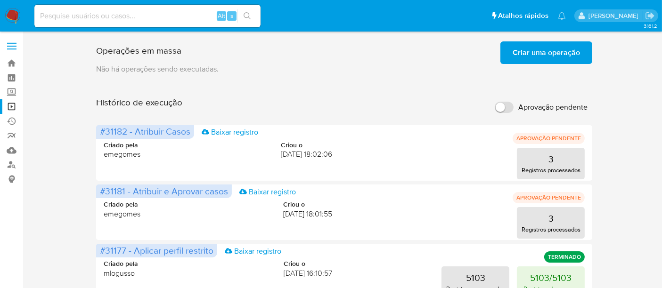
click at [565, 50] on span "Criar uma operação" at bounding box center [545, 52] width 67 height 21
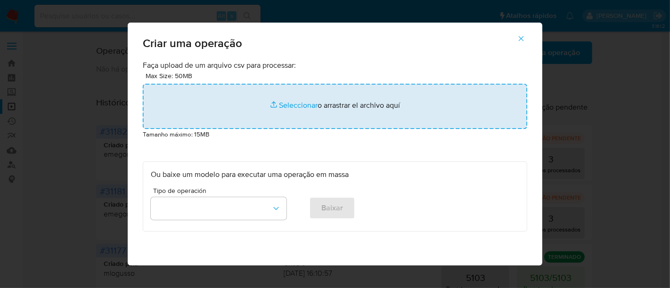
click at [294, 105] on input "file" at bounding box center [335, 106] width 384 height 45
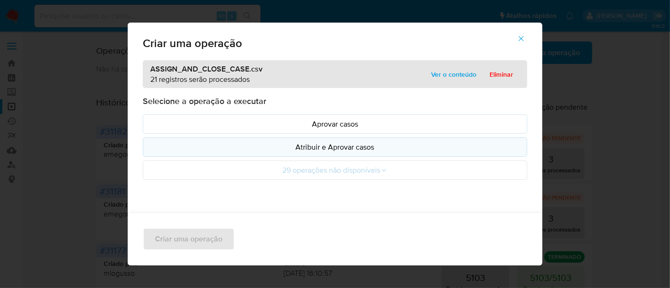
click at [349, 147] on p "Atribuir e Aprovar casos" at bounding box center [335, 147] width 368 height 11
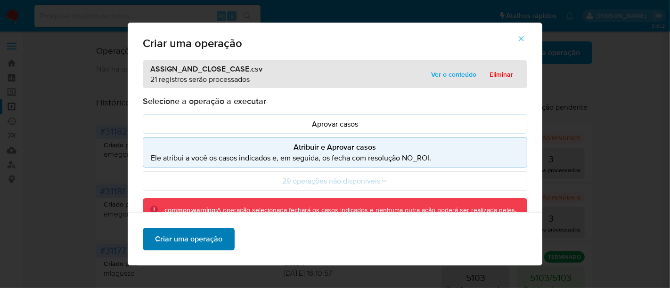
click at [184, 242] on span "Criar uma operação" at bounding box center [188, 239] width 67 height 21
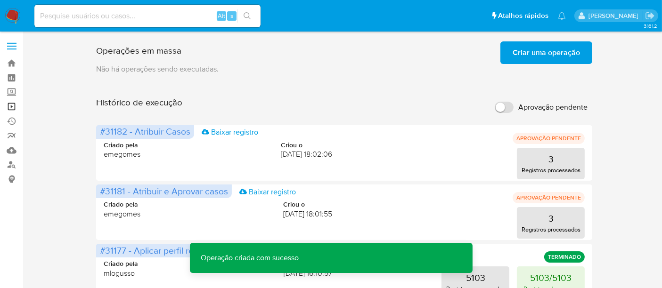
drag, startPoint x: 9, startPoint y: 107, endPoint x: 16, endPoint y: 107, distance: 6.1
click at [9, 107] on link "Operações em massa" at bounding box center [56, 106] width 112 height 15
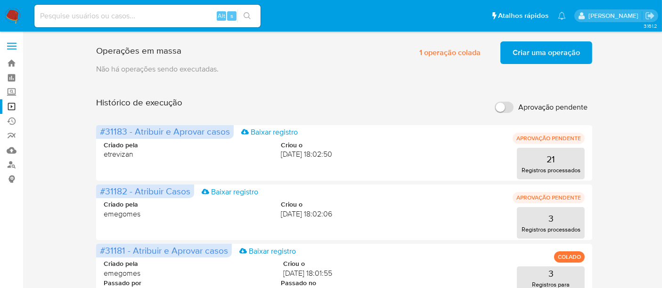
click at [547, 50] on span "Criar uma operação" at bounding box center [545, 52] width 67 height 21
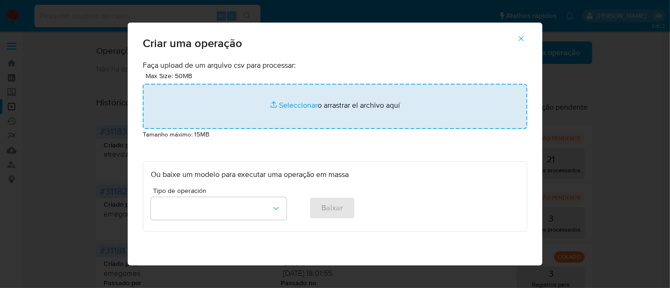
click at [287, 104] on input "file" at bounding box center [335, 106] width 384 height 45
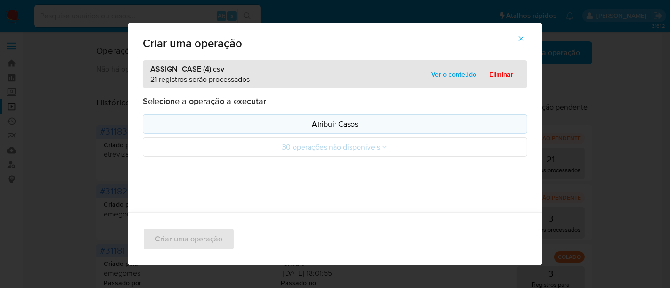
click at [339, 127] on p "Atribuir Casos" at bounding box center [335, 124] width 368 height 11
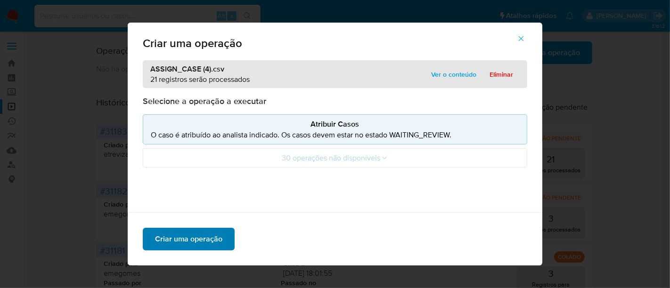
click at [185, 244] on span "Criar uma operação" at bounding box center [188, 239] width 67 height 21
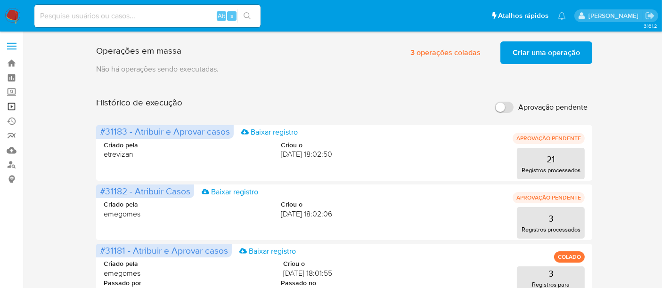
click at [9, 106] on link "Operações em massa" at bounding box center [56, 106] width 112 height 15
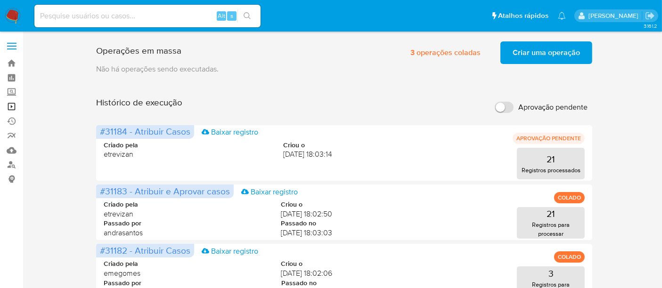
click at [11, 102] on link "Operações em massa" at bounding box center [56, 106] width 112 height 15
click at [13, 102] on link "Operações em massa" at bounding box center [56, 106] width 112 height 15
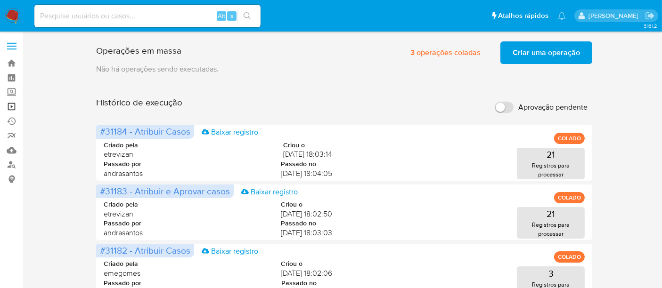
click at [12, 105] on link "Operações em massa" at bounding box center [56, 106] width 112 height 15
click at [10, 105] on link "Operações em massa" at bounding box center [56, 106] width 112 height 15
